Goal: Navigation & Orientation: Find specific page/section

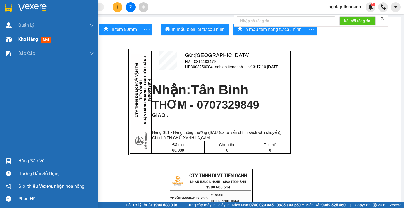
click at [24, 41] on span "Kho hàng" at bounding box center [28, 38] width 20 height 5
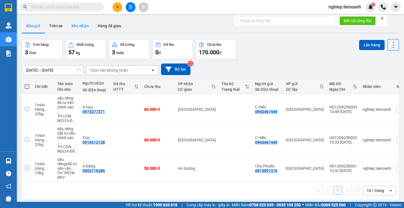
click at [79, 25] on button "Kho nhận" at bounding box center [80, 25] width 26 height 13
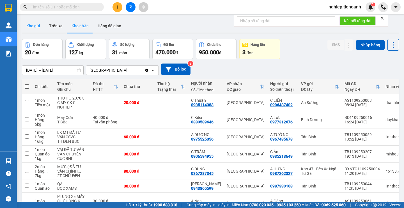
click at [35, 26] on button "Kho gửi" at bounding box center [33, 25] width 23 height 13
